Goal: Share content: Distribute website content to other platforms or users

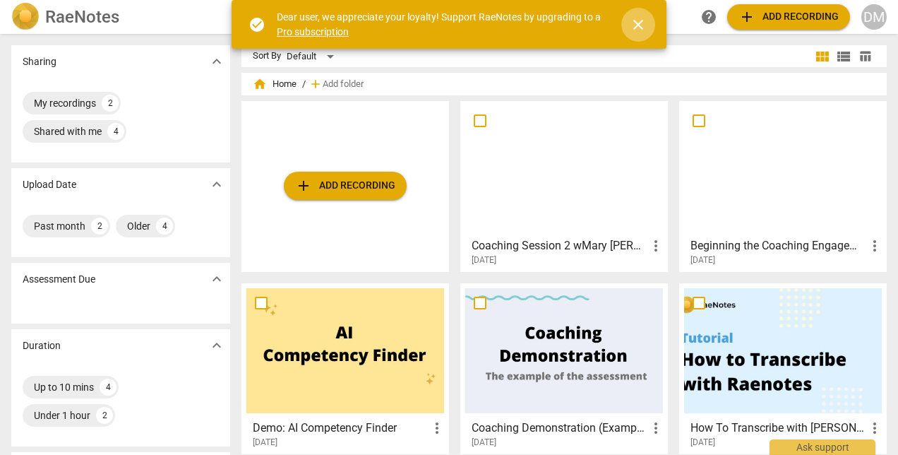
click at [640, 24] on span "close" at bounding box center [638, 24] width 17 height 17
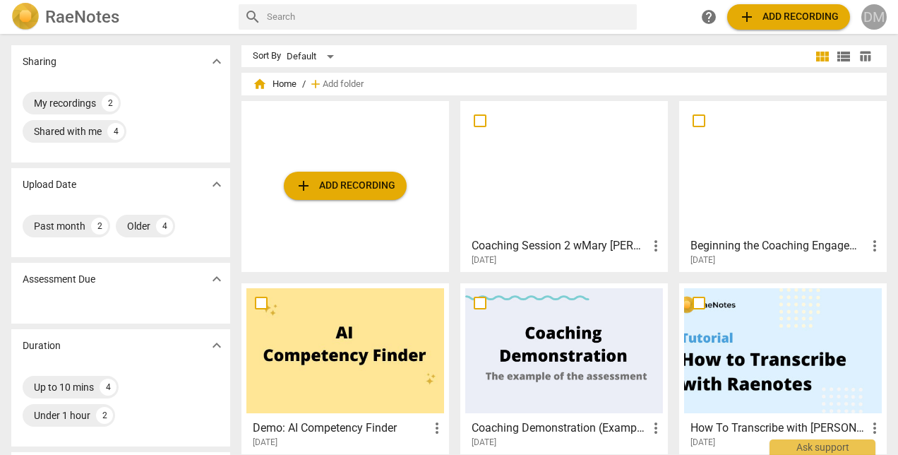
click at [871, 19] on div "DM" at bounding box center [874, 16] width 25 height 25
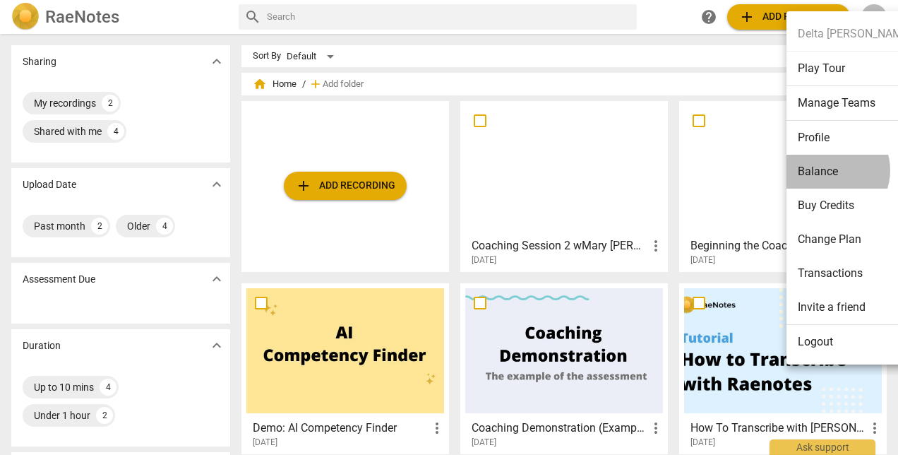
click at [830, 169] on li "Balance" at bounding box center [855, 172] width 136 height 34
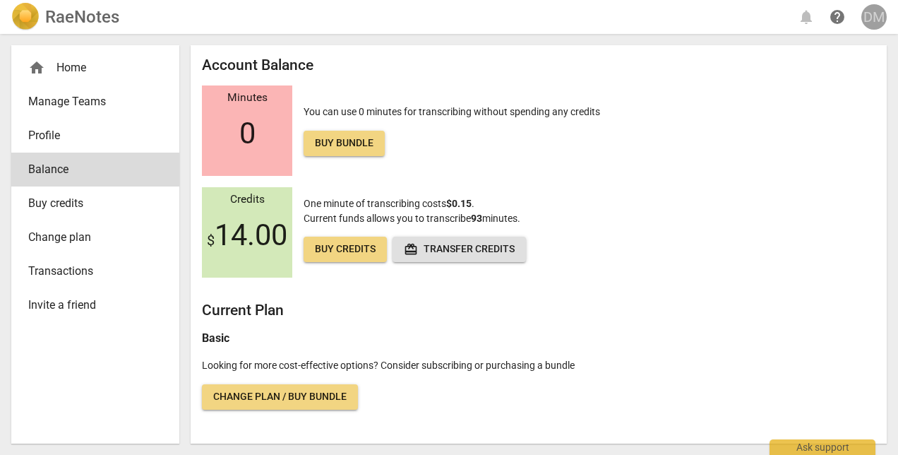
click at [871, 11] on div "DM" at bounding box center [874, 16] width 25 height 25
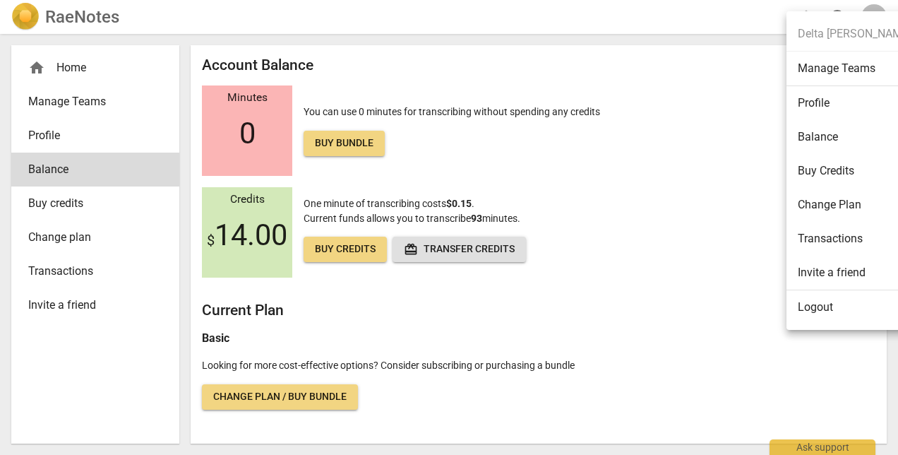
click at [859, 66] on li "Manage Teams" at bounding box center [855, 69] width 136 height 35
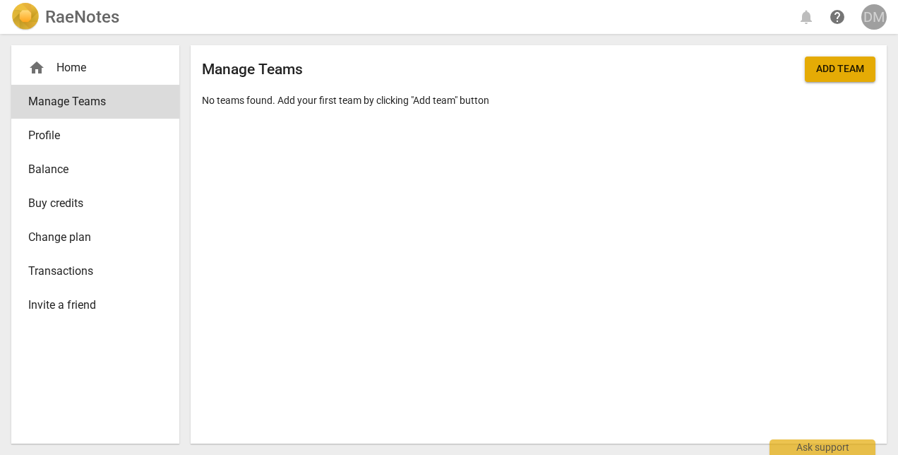
click at [881, 11] on div "DM" at bounding box center [874, 16] width 25 height 25
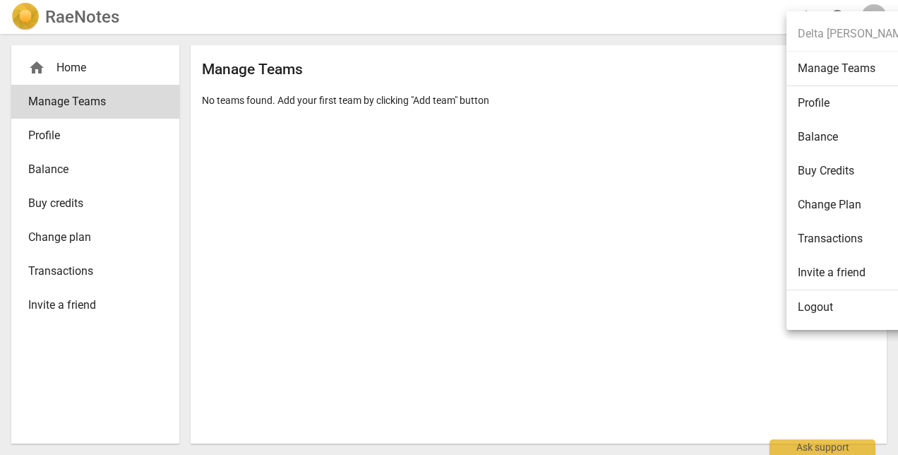
click at [79, 14] on div at bounding box center [449, 227] width 898 height 455
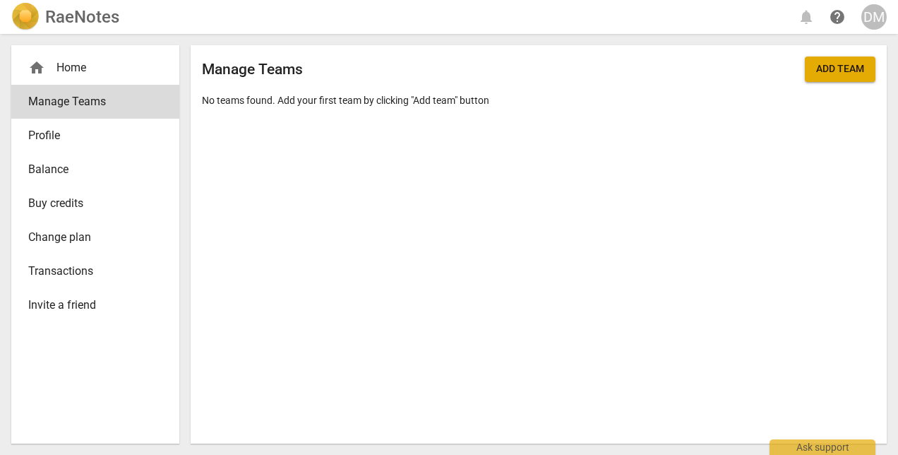
click at [110, 18] on h2 "RaeNotes" at bounding box center [82, 17] width 74 height 20
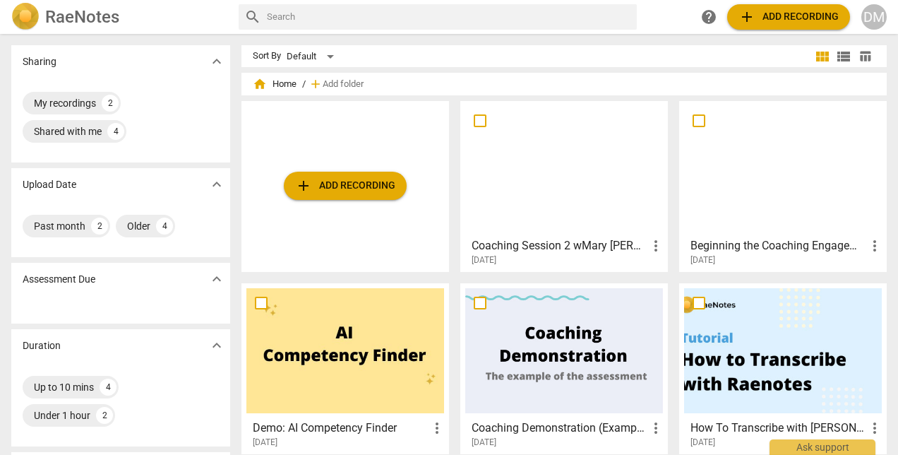
click at [366, 183] on span "add Add recording" at bounding box center [345, 185] width 100 height 17
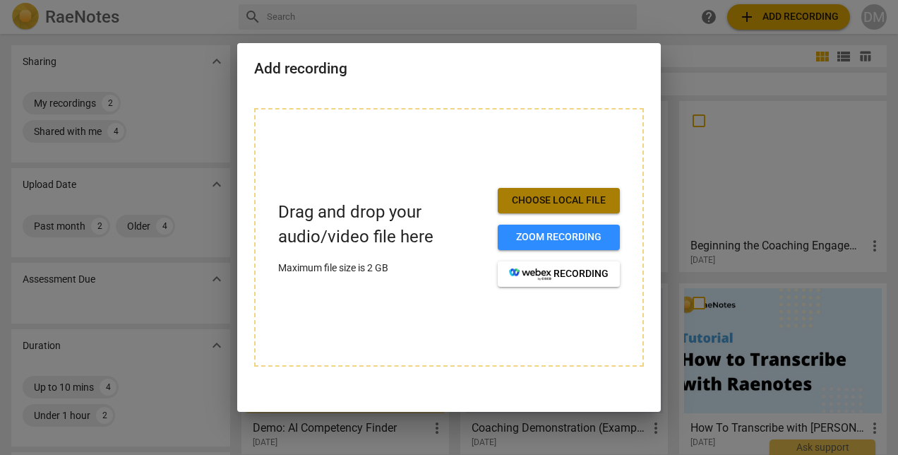
click at [543, 203] on span "Choose local file" at bounding box center [559, 200] width 100 height 14
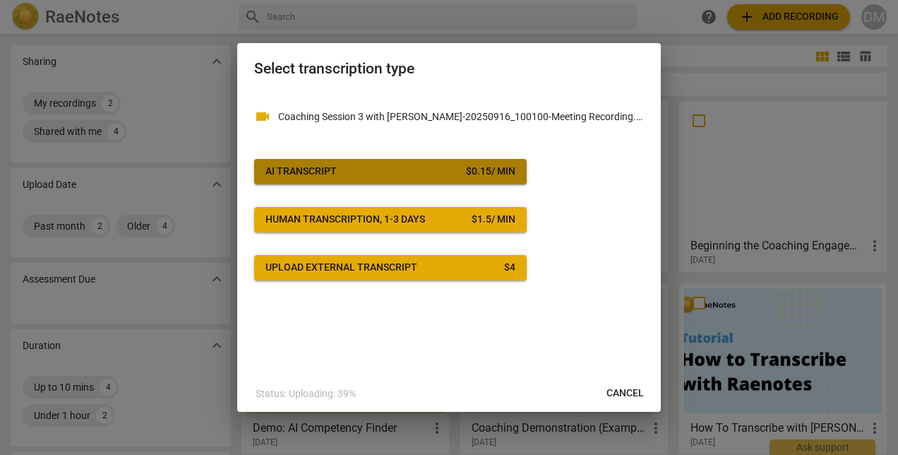
click at [353, 172] on span "AI Transcript $ 0.15 / min" at bounding box center [391, 172] width 250 height 14
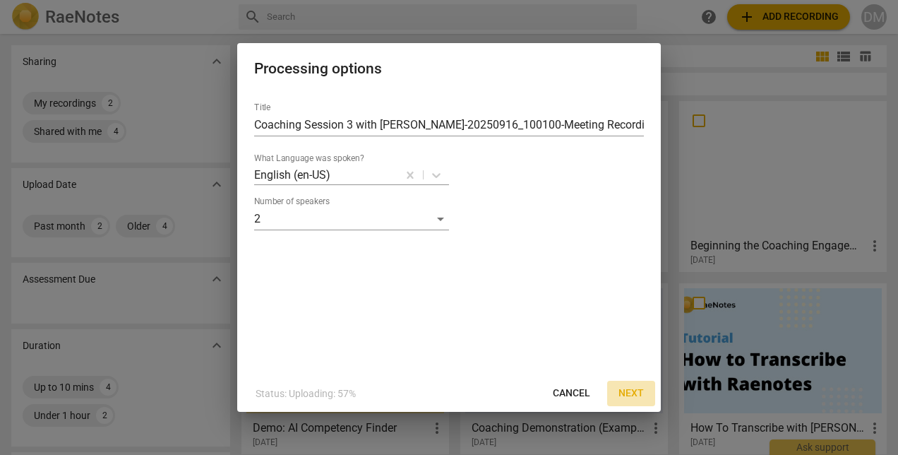
click at [631, 389] on span "Next" at bounding box center [631, 393] width 25 height 14
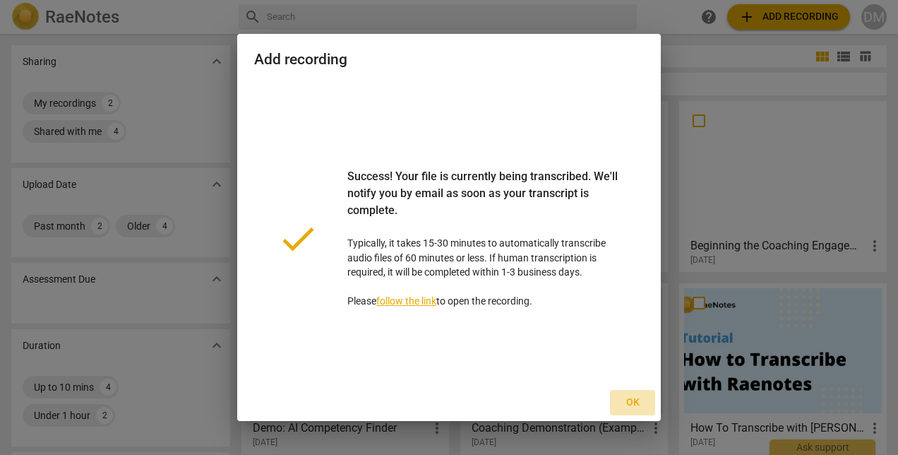
click at [638, 404] on span "Ok" at bounding box center [632, 402] width 23 height 14
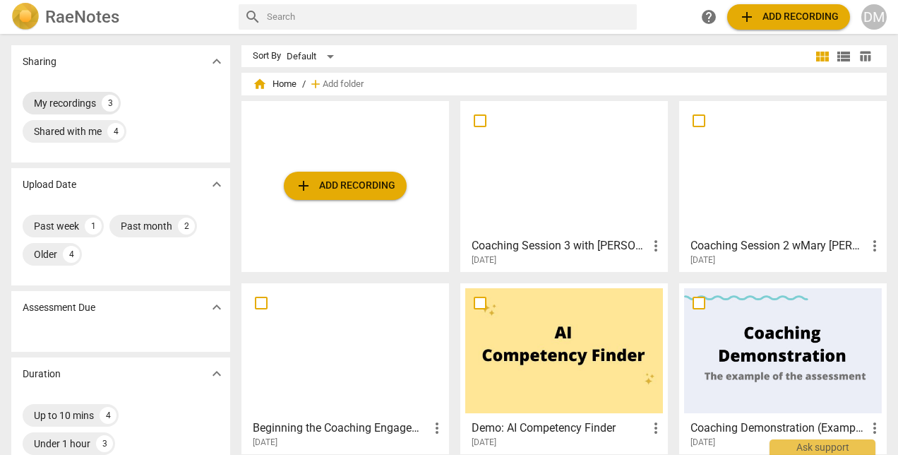
click at [68, 100] on div "My recordings" at bounding box center [65, 103] width 62 height 14
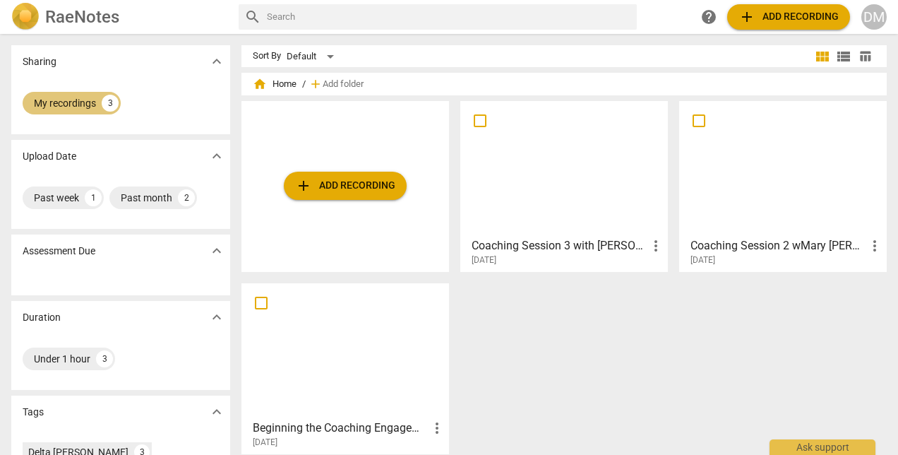
click at [68, 100] on div "My recordings" at bounding box center [65, 103] width 62 height 14
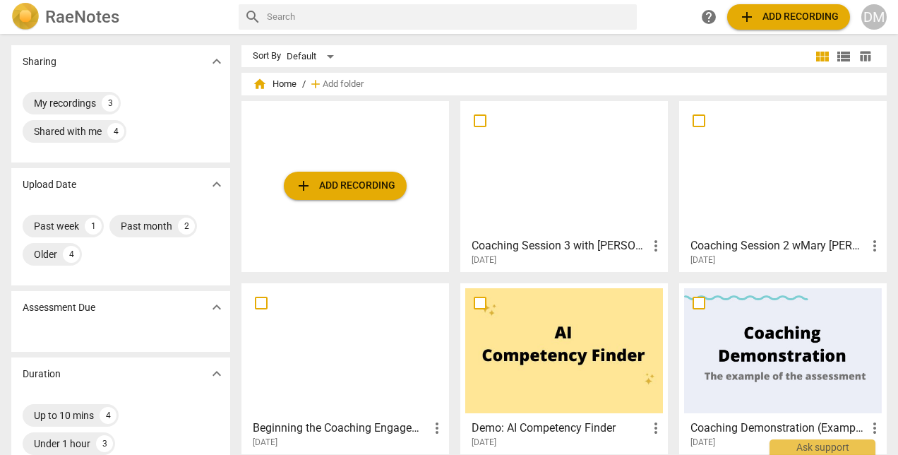
click at [107, 15] on h2 "RaeNotes" at bounding box center [82, 17] width 74 height 20
click at [655, 246] on span "more_vert" at bounding box center [656, 245] width 17 height 17
click at [631, 141] on div at bounding box center [449, 227] width 898 height 455
click at [873, 18] on div "DM" at bounding box center [874, 16] width 25 height 25
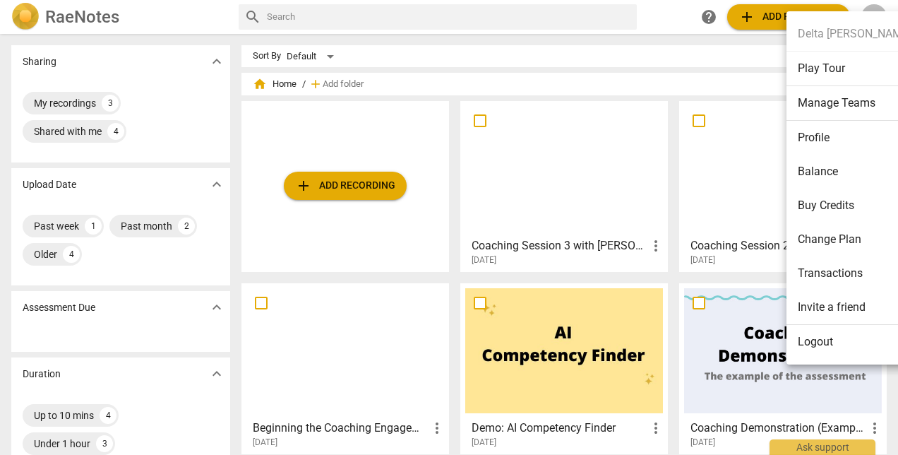
click at [104, 20] on div at bounding box center [449, 227] width 898 height 455
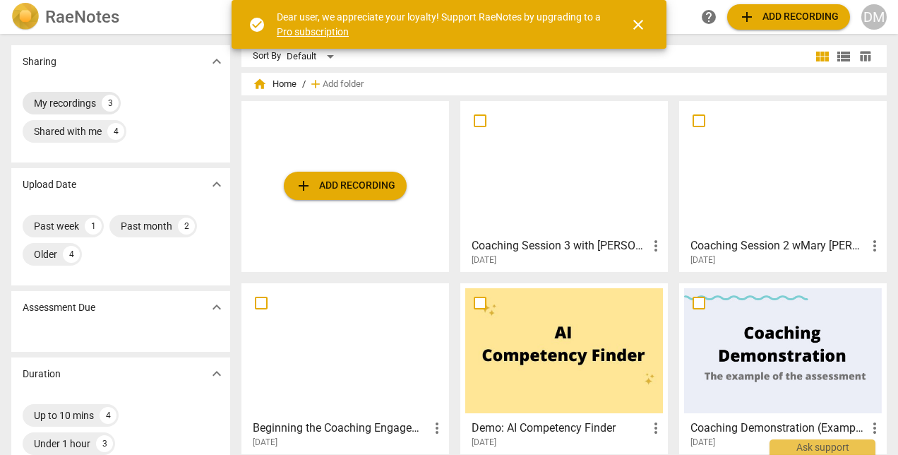
click at [67, 102] on div "My recordings" at bounding box center [65, 103] width 62 height 14
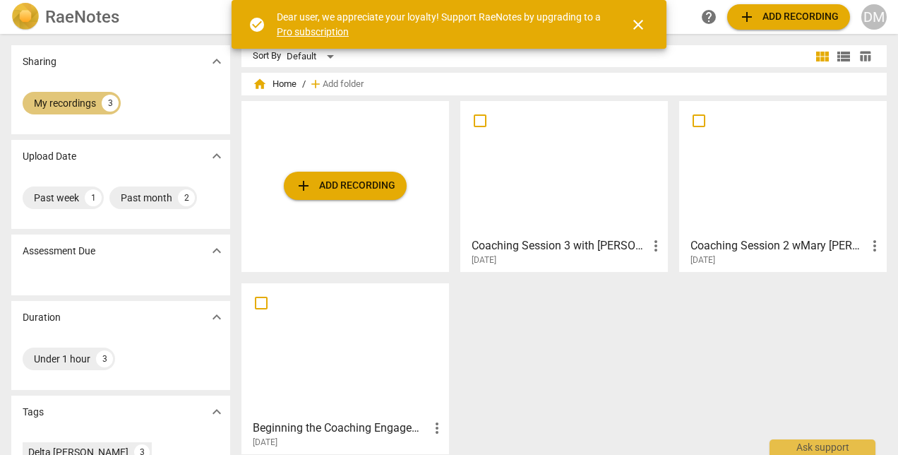
click at [113, 98] on div "3" at bounding box center [110, 103] width 17 height 17
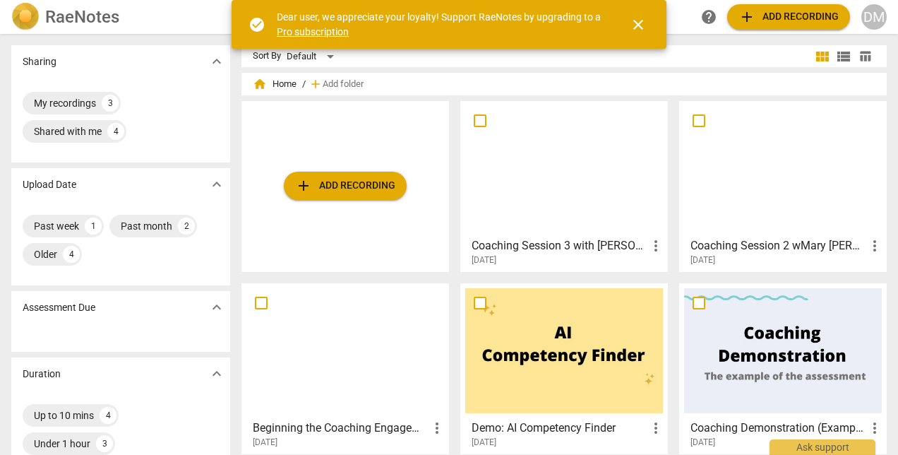
click at [638, 23] on span "close" at bounding box center [638, 24] width 17 height 17
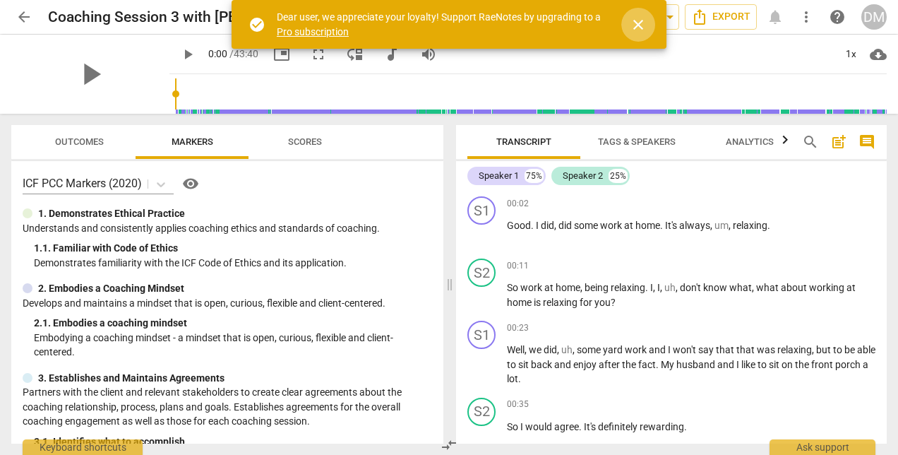
click at [637, 26] on span "close" at bounding box center [638, 24] width 17 height 17
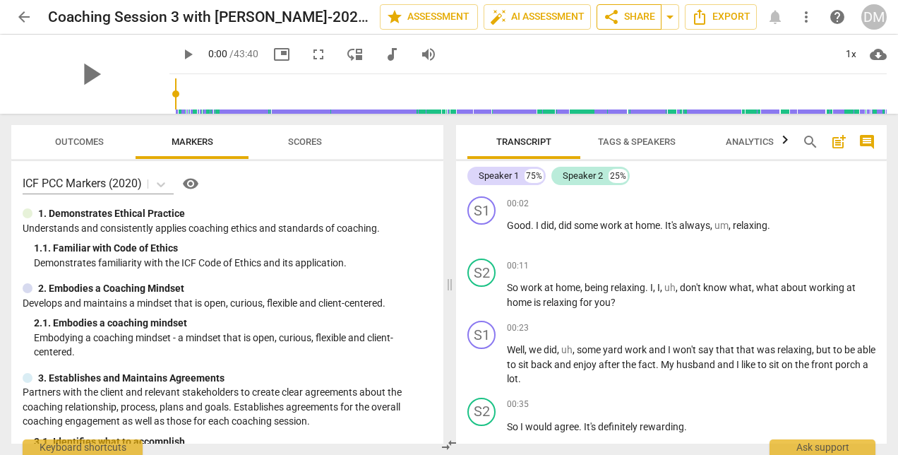
click at [627, 14] on span "share Share" at bounding box center [629, 16] width 52 height 17
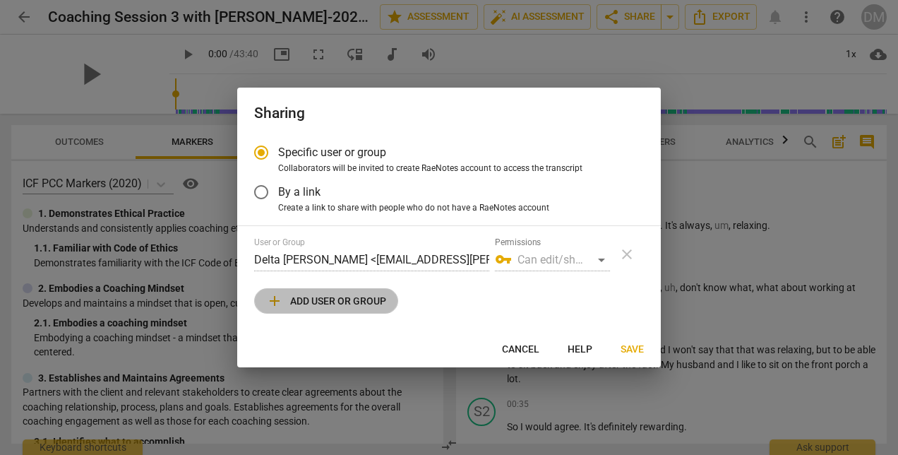
click at [335, 297] on span "add Add user or group" at bounding box center [326, 300] width 120 height 17
radio input "false"
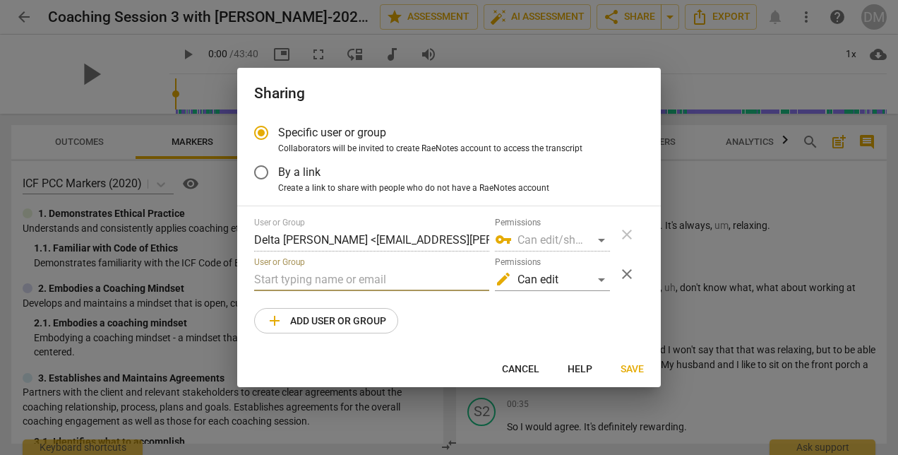
click at [322, 282] on input "text" at bounding box center [371, 279] width 235 height 23
type input "jason@inspirediterations.com"
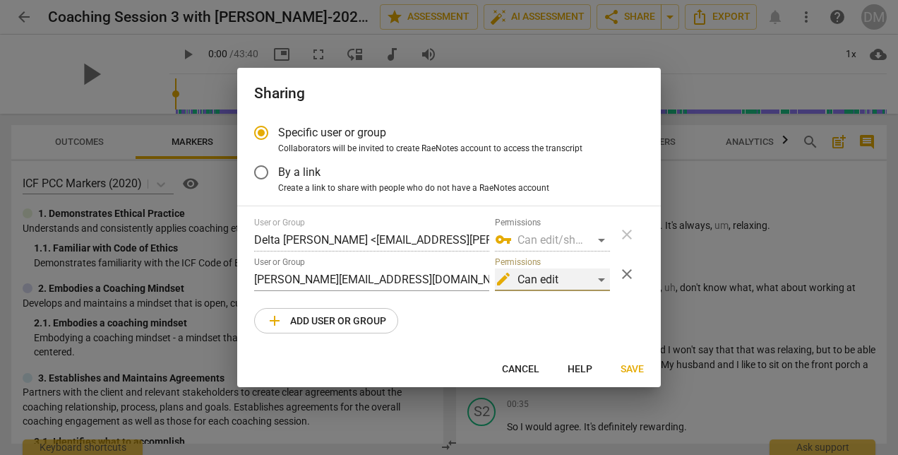
click at [602, 280] on div "edit Can edit" at bounding box center [552, 279] width 115 height 23
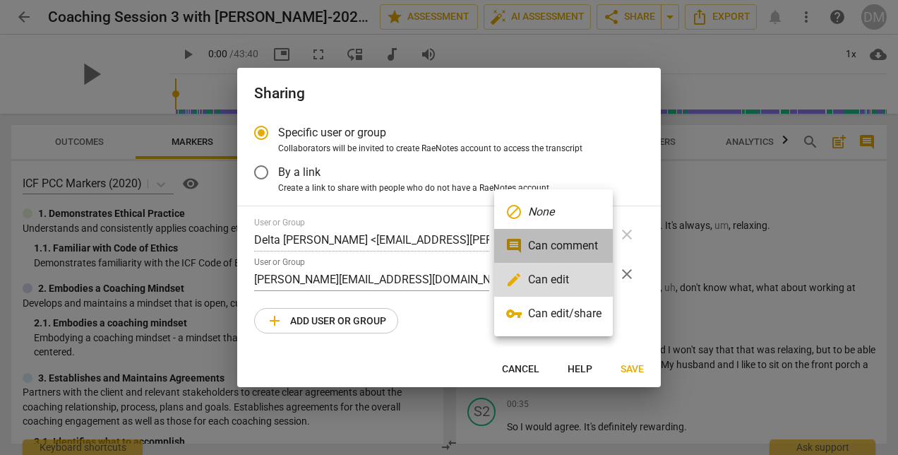
click at [552, 243] on li "comment Can comment" at bounding box center [553, 246] width 119 height 34
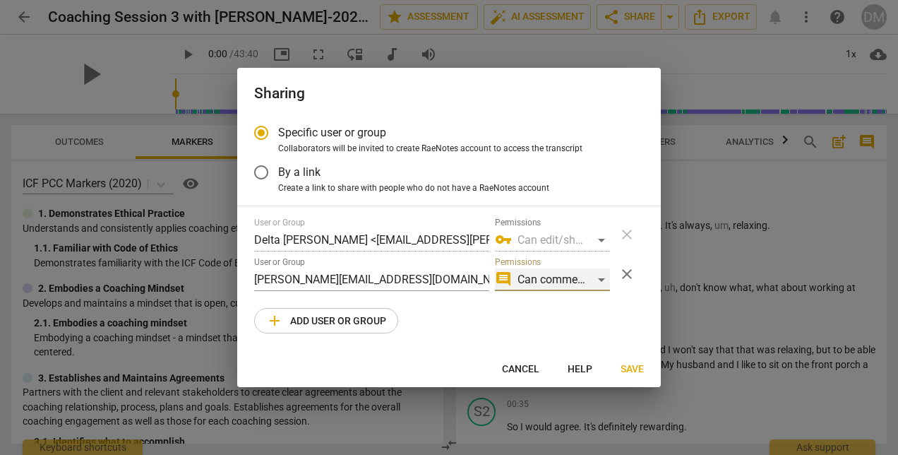
click at [602, 278] on div "comment Can comment" at bounding box center [552, 279] width 115 height 23
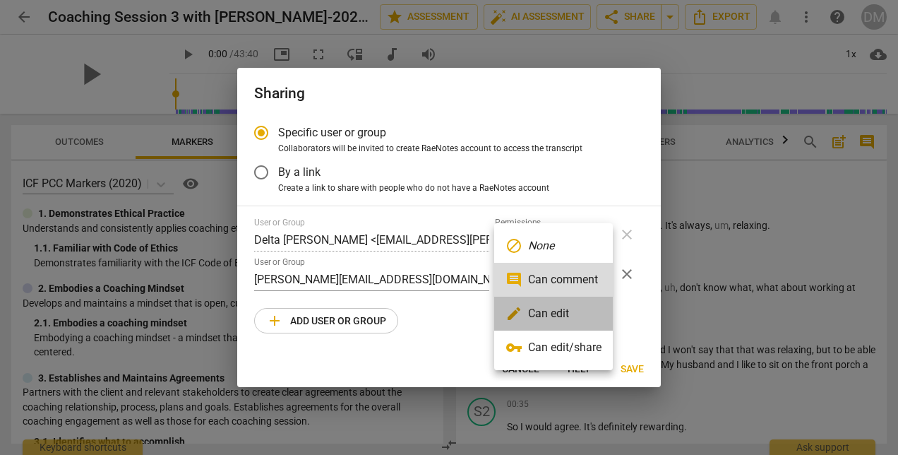
click at [566, 309] on li "edit Can edit" at bounding box center [553, 314] width 119 height 34
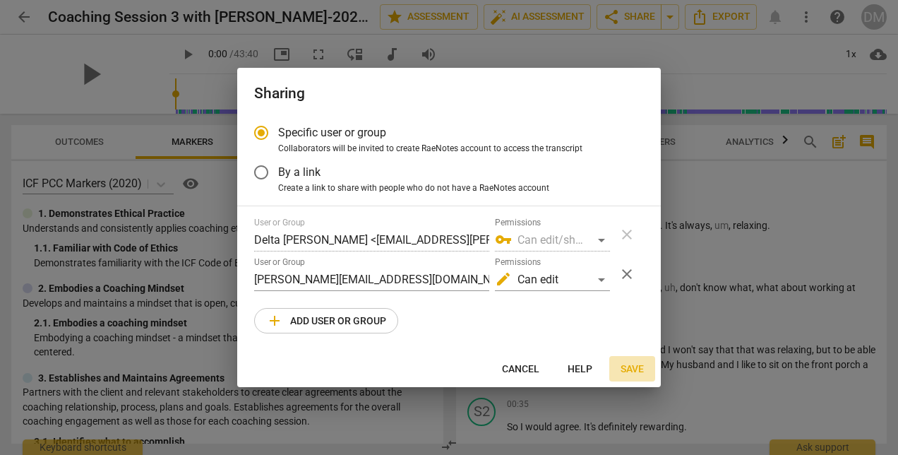
click at [633, 364] on span "Save" at bounding box center [632, 369] width 23 height 14
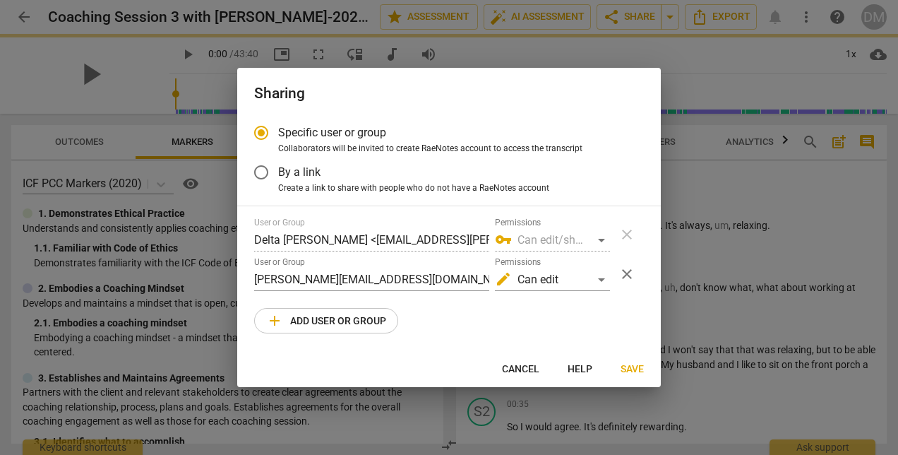
radio input "false"
type input "Inspired Iterations <jason@inspirediterations.com>"
